Goal: Check status: Check status

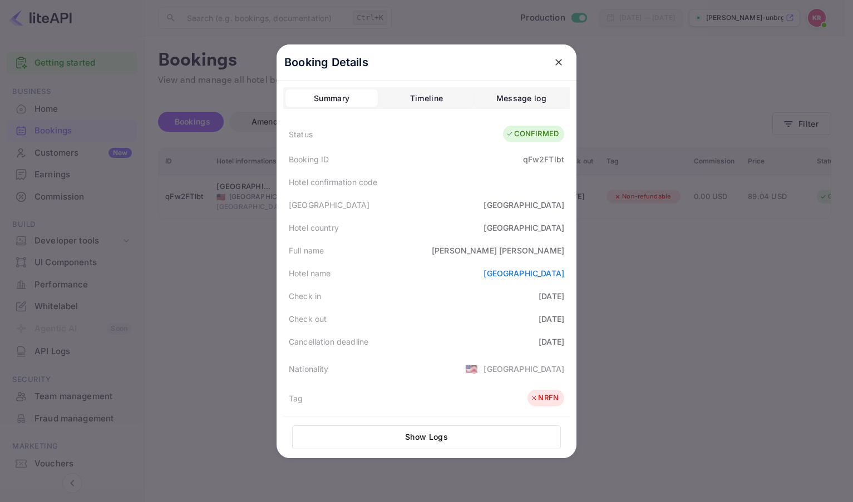
scroll to position [249, 0]
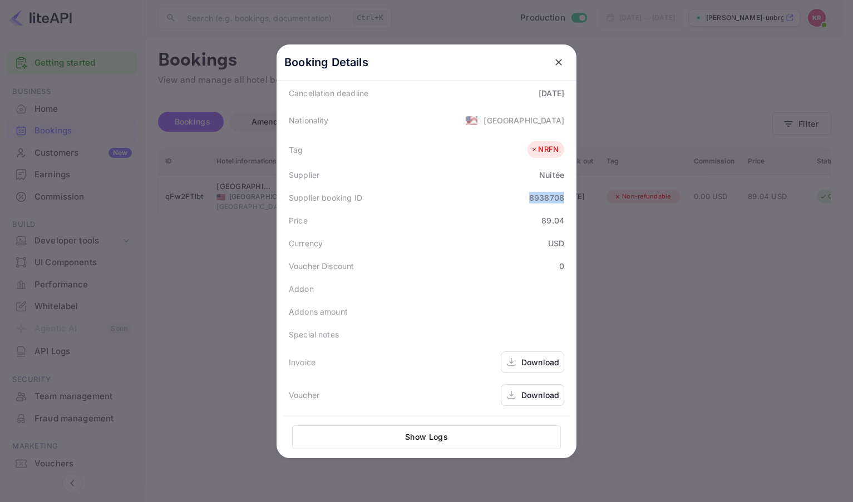
drag, startPoint x: 553, startPoint y: 63, endPoint x: 532, endPoint y: 106, distance: 47.5
click at [553, 65] on icon "close" at bounding box center [558, 62] width 11 height 11
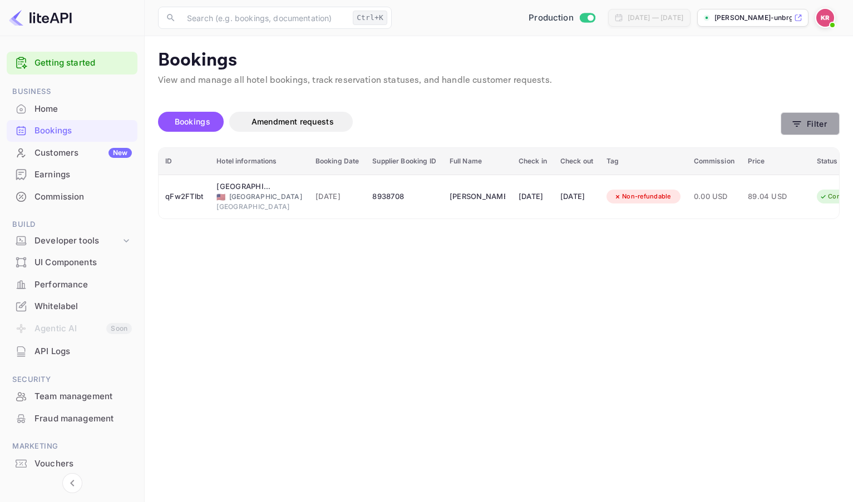
click at [801, 126] on button "Filter" at bounding box center [809, 123] width 59 height 23
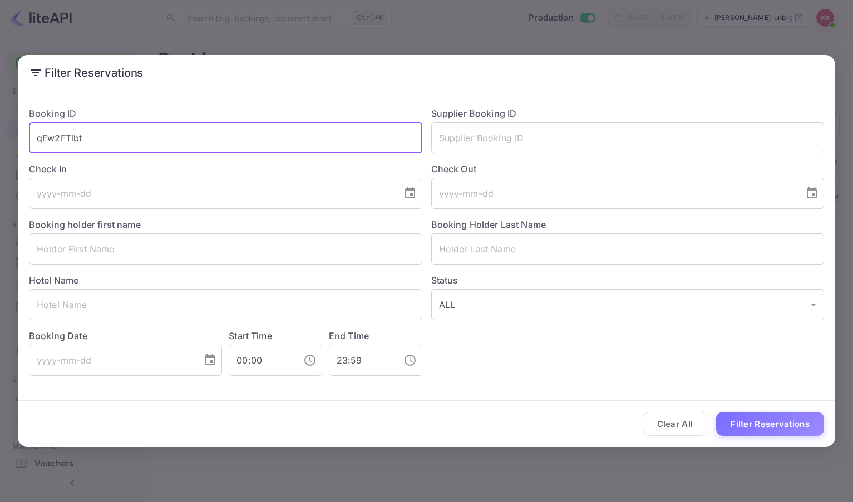
drag, startPoint x: 87, startPoint y: 137, endPoint x: -46, endPoint y: 137, distance: 132.9
click at [0, 137] on html "Getting started Business Home Bookings Customers New Earnings Commission Build …" at bounding box center [426, 251] width 853 height 502
paste input "[PHONE_NUMBER]"
drag, startPoint x: 111, startPoint y: 144, endPoint x: -33, endPoint y: 131, distance: 144.0
click at [0, 131] on html "Getting started Business Home Bookings Customers New Earnings Commission Build …" at bounding box center [426, 251] width 853 height 502
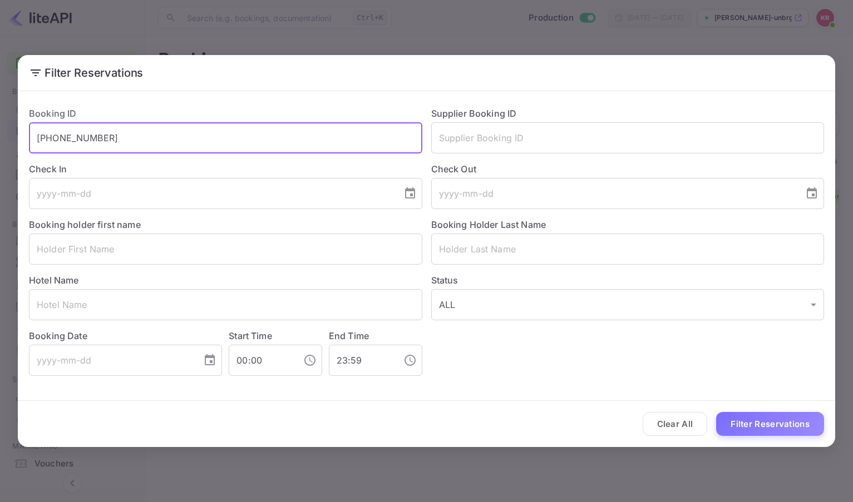
type input "1"
click at [72, 136] on input "text" at bounding box center [225, 137] width 393 height 31
paste input "6FM5CfQZy"
type input "6FM5CfQZy"
click at [716, 412] on button "Filter Reservations" at bounding box center [770, 424] width 108 height 24
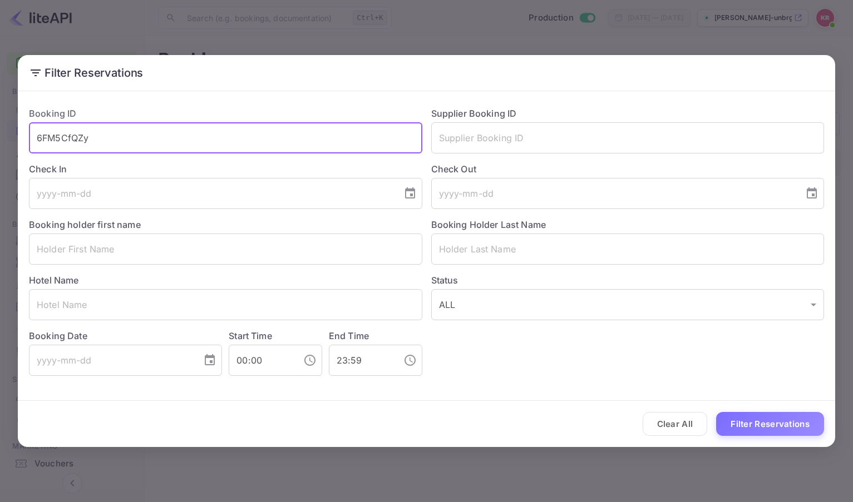
click at [38, 136] on input "6FM5CfQZy" at bounding box center [225, 137] width 393 height 31
click at [757, 424] on button "Filter Reservations" at bounding box center [770, 424] width 108 height 24
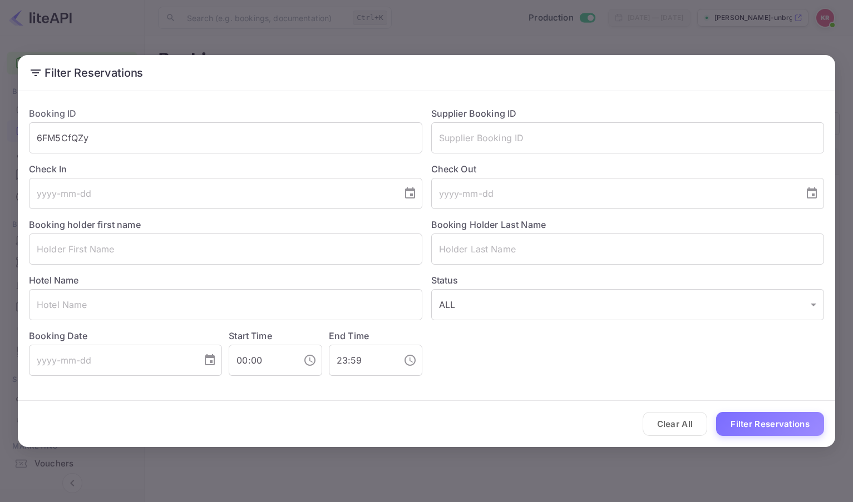
click at [827, 14] on div "Filter Reservations Booking ID 6FM5CfQZy ​ Supplier Booking ID ​ Check In ​ Che…" at bounding box center [426, 251] width 853 height 502
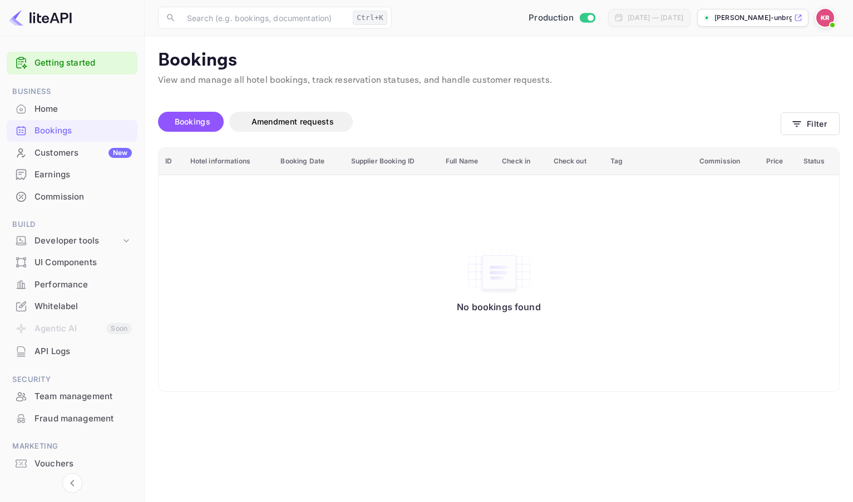
click at [826, 16] on img at bounding box center [825, 18] width 18 height 18
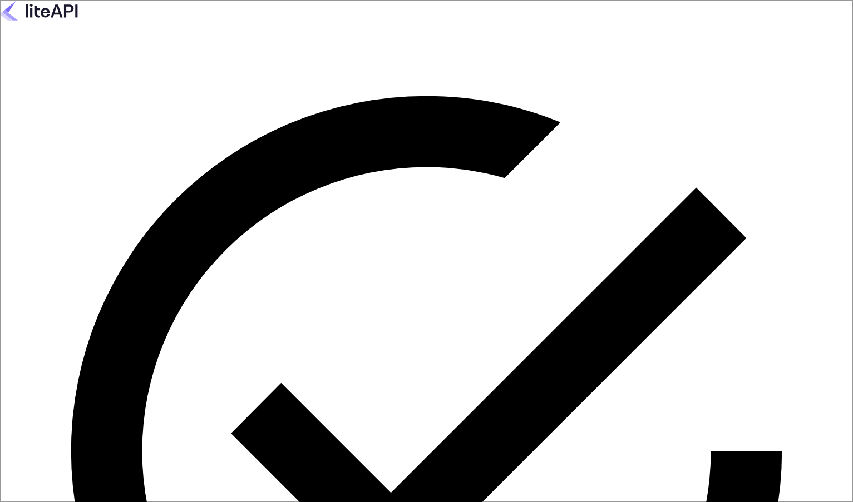
type input "[EMAIL_ADDRESS][DOMAIN_NAME]"
